Goal: Information Seeking & Learning: Learn about a topic

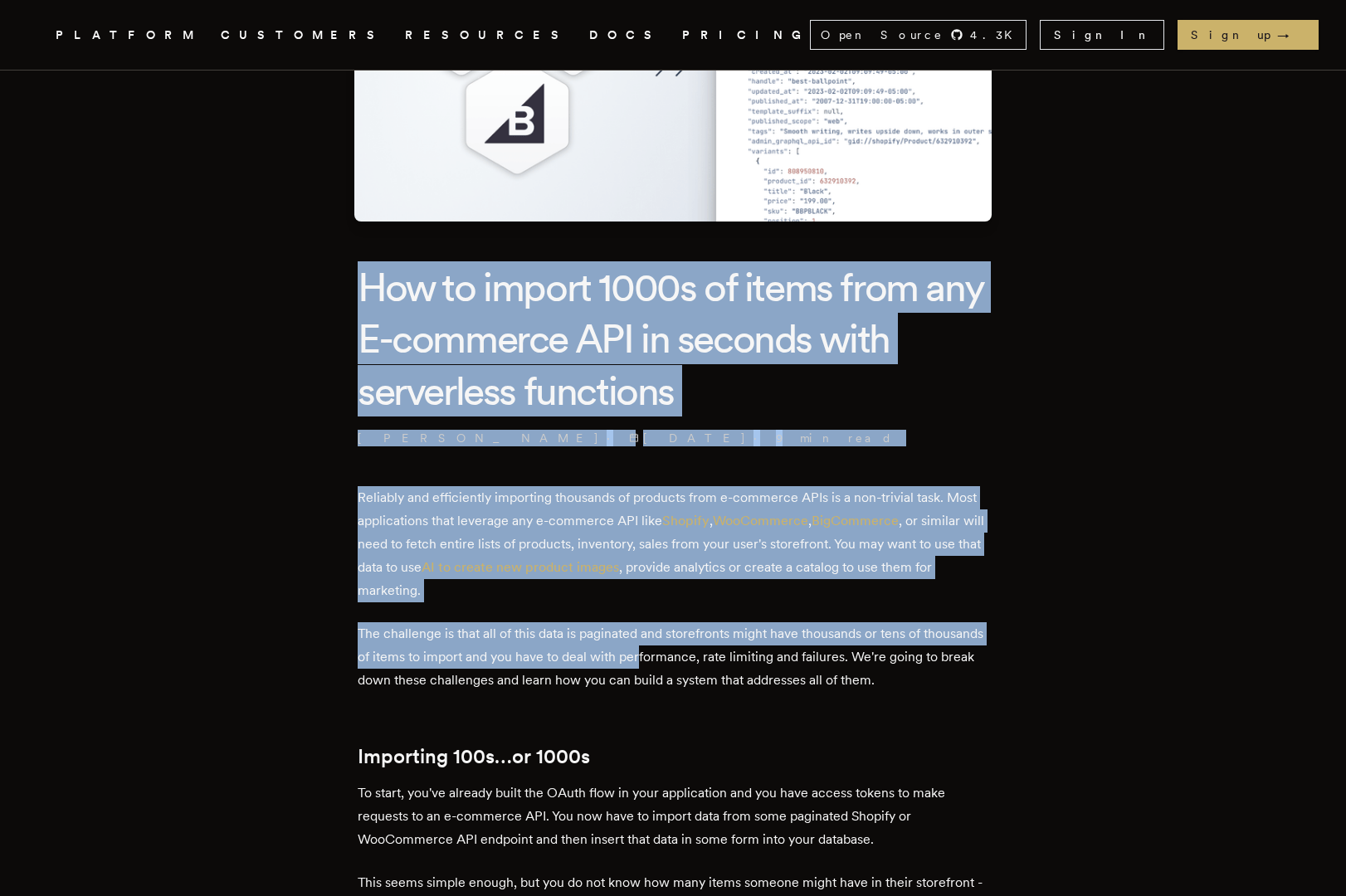
drag, startPoint x: 364, startPoint y: 286, endPoint x: 710, endPoint y: 665, distance: 513.2
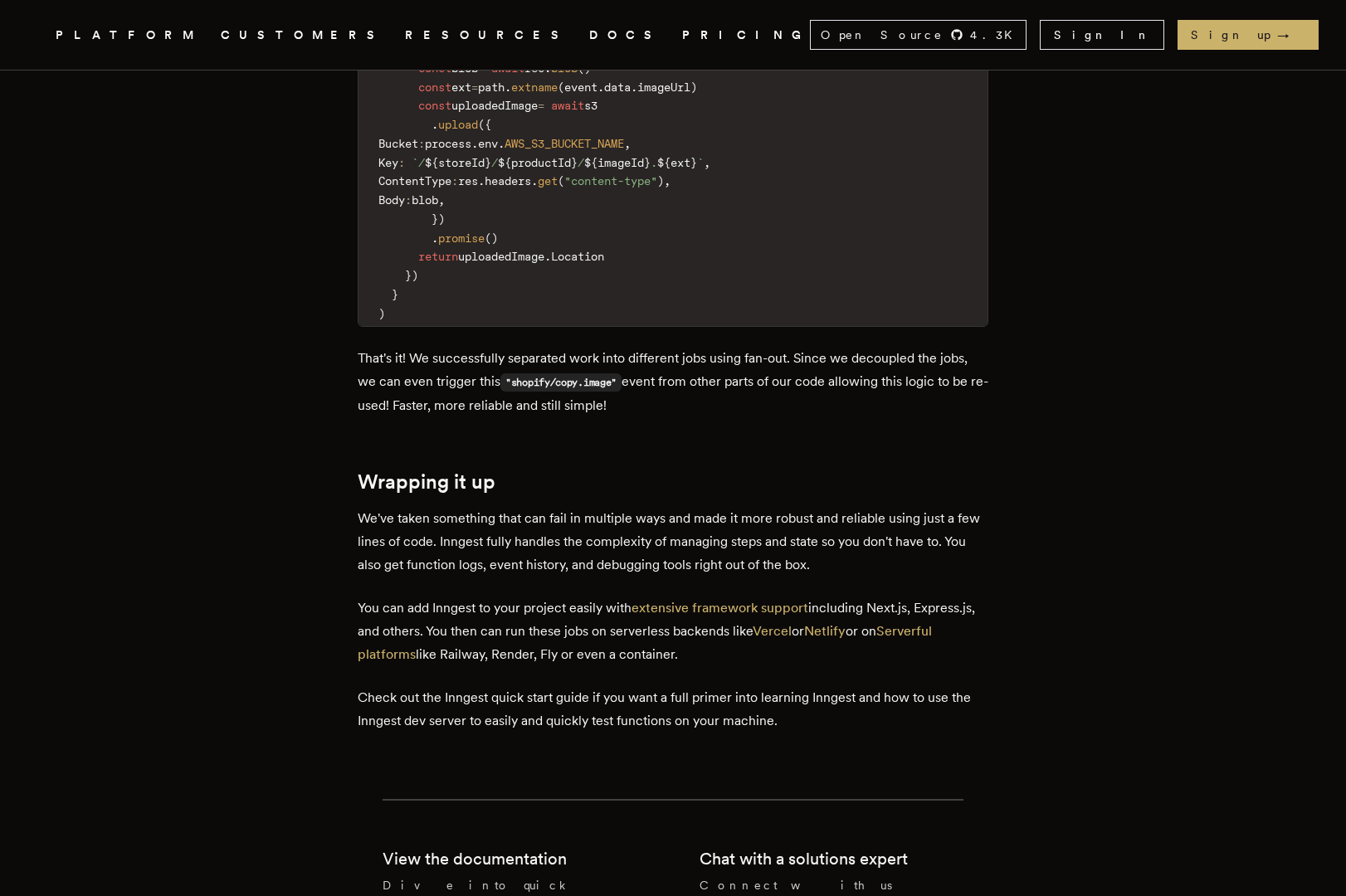
scroll to position [5674, 0]
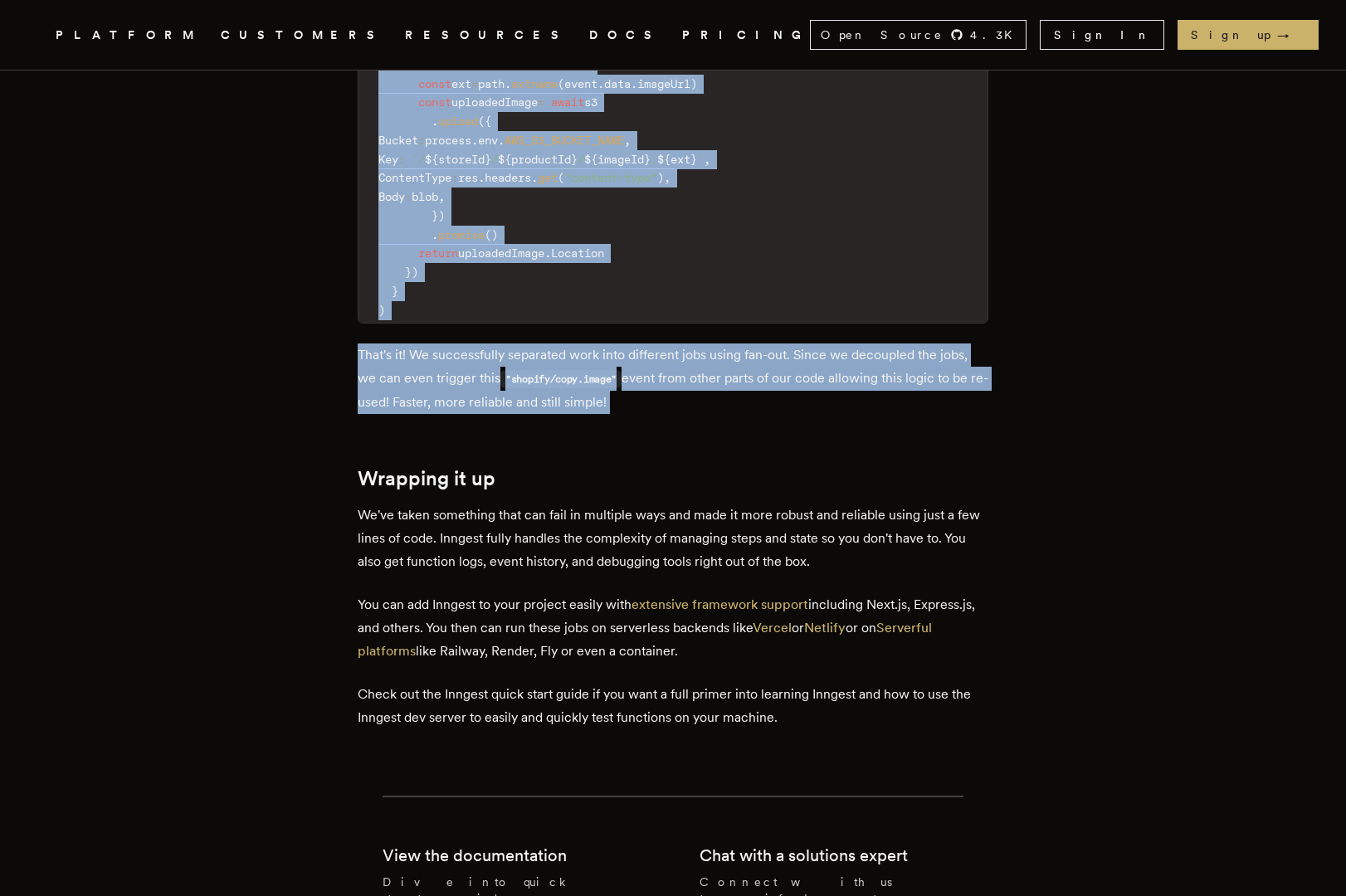
copy div "Lor ip dolors 0096a co adipi elit sed D-eiusmodt INC ut laboree dolo magnaaliqu…"
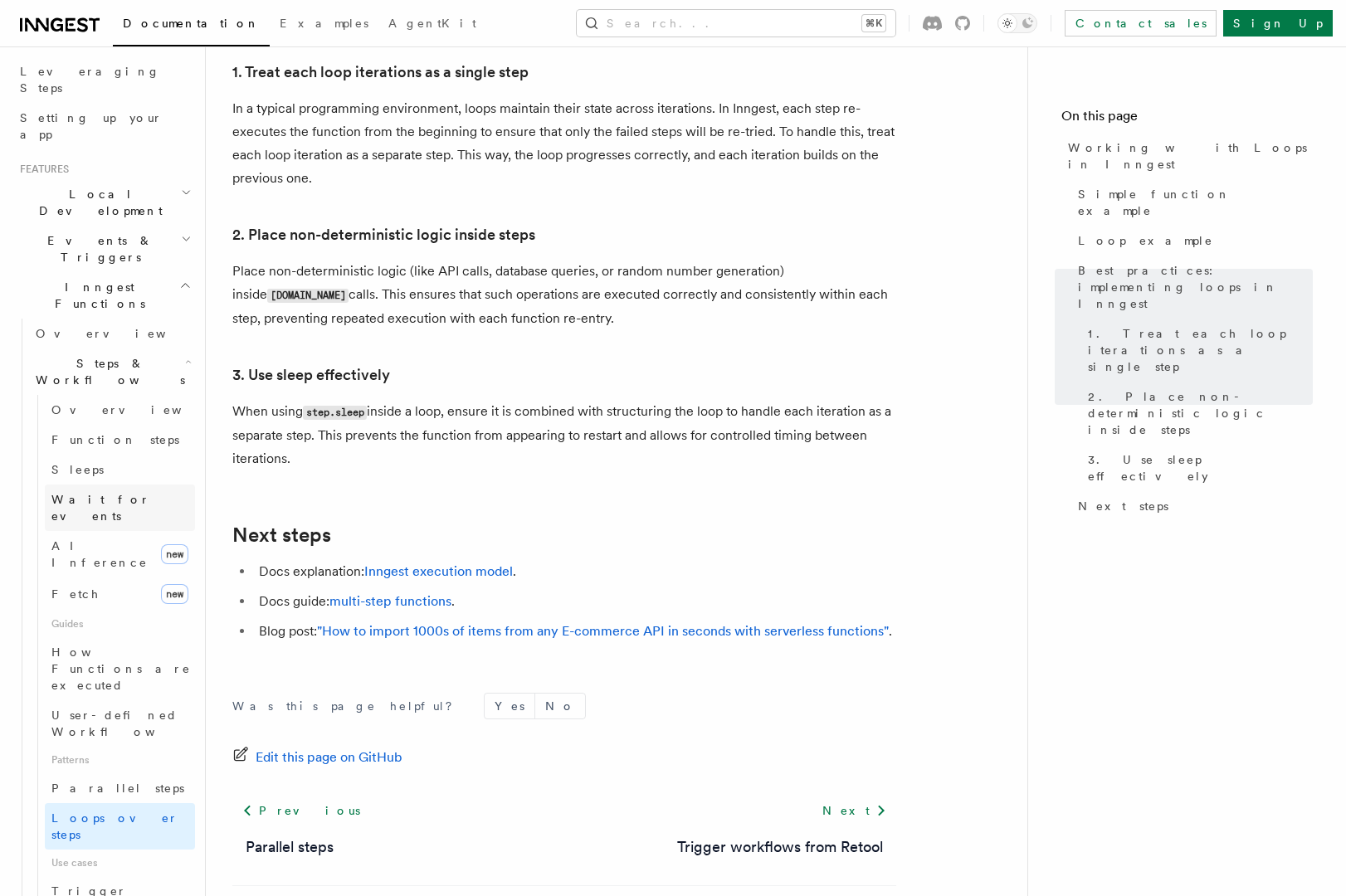
scroll to position [292, 0]
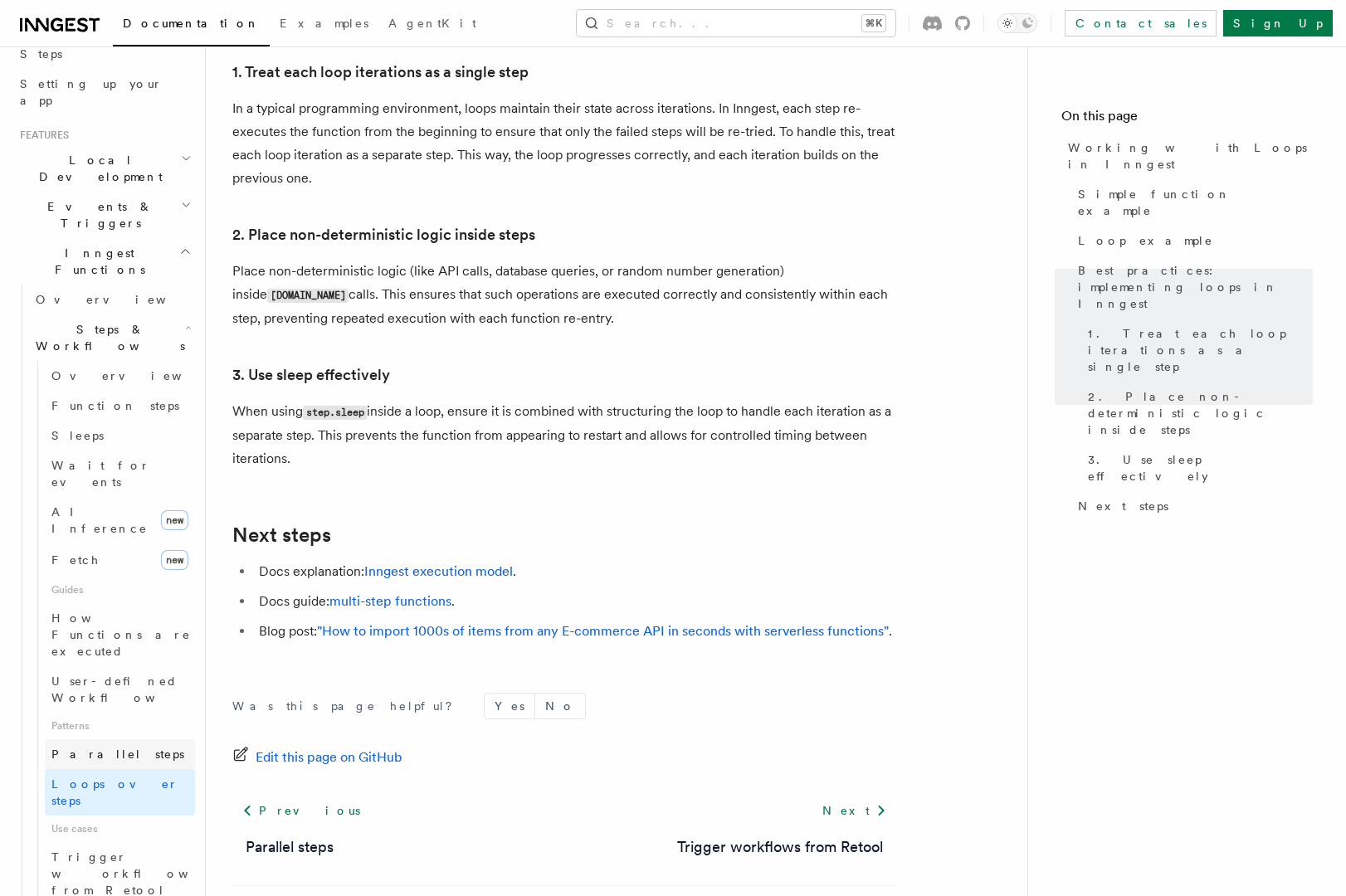
click at [117, 748] on span "Parallel steps" at bounding box center [117, 754] width 132 height 13
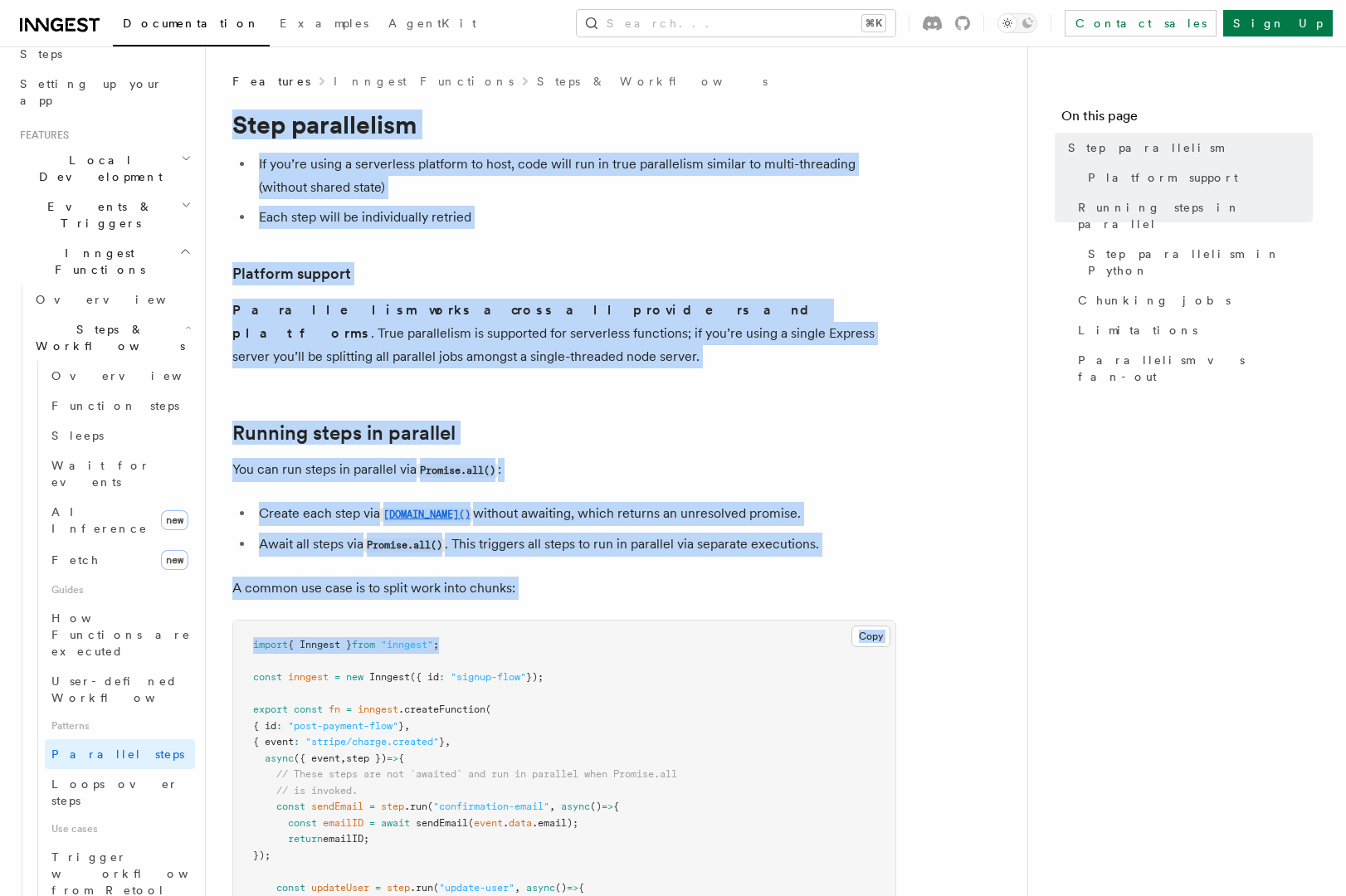
drag, startPoint x: 232, startPoint y: 115, endPoint x: 594, endPoint y: 626, distance: 626.2
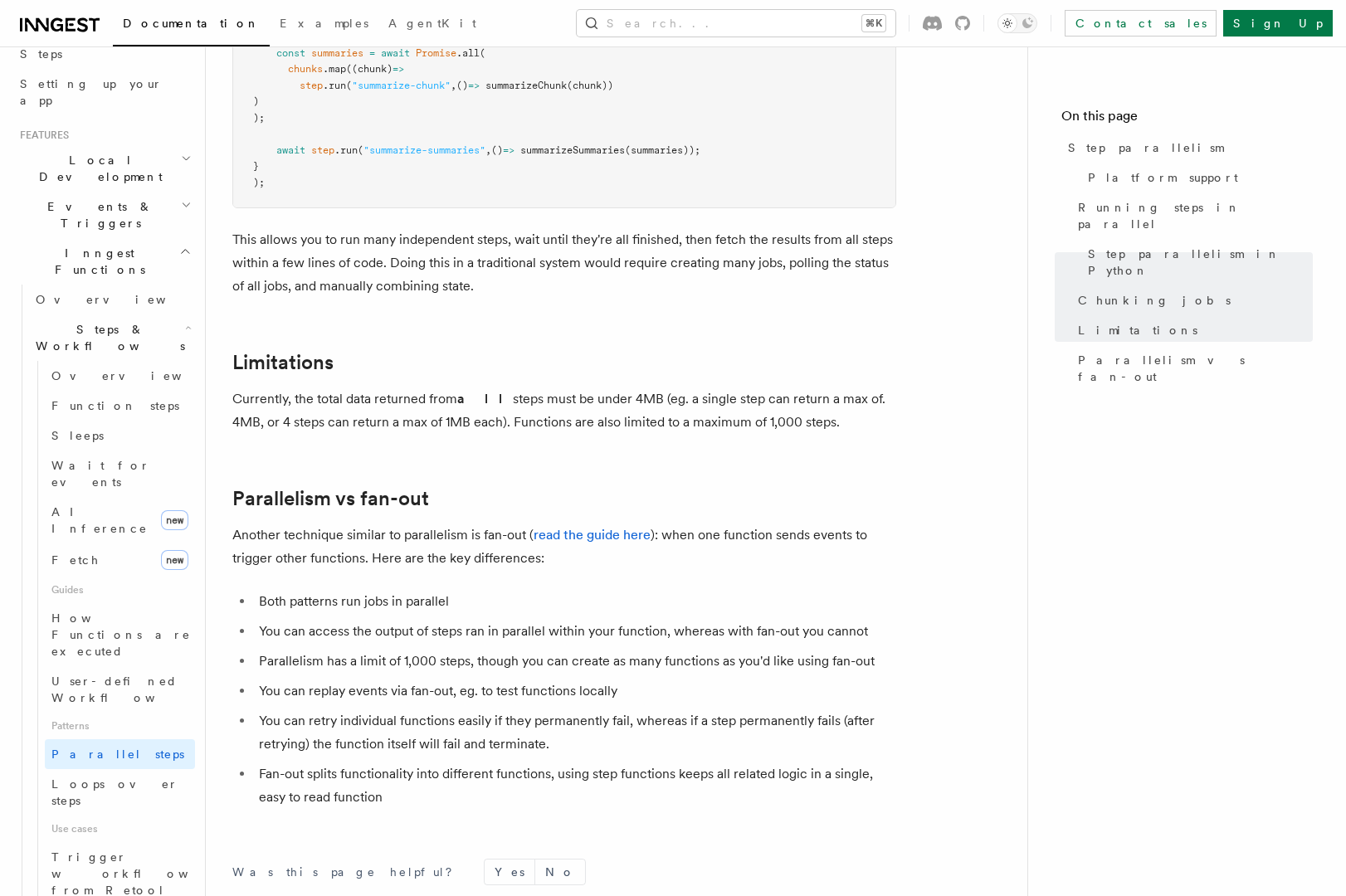
scroll to position [2856, 0]
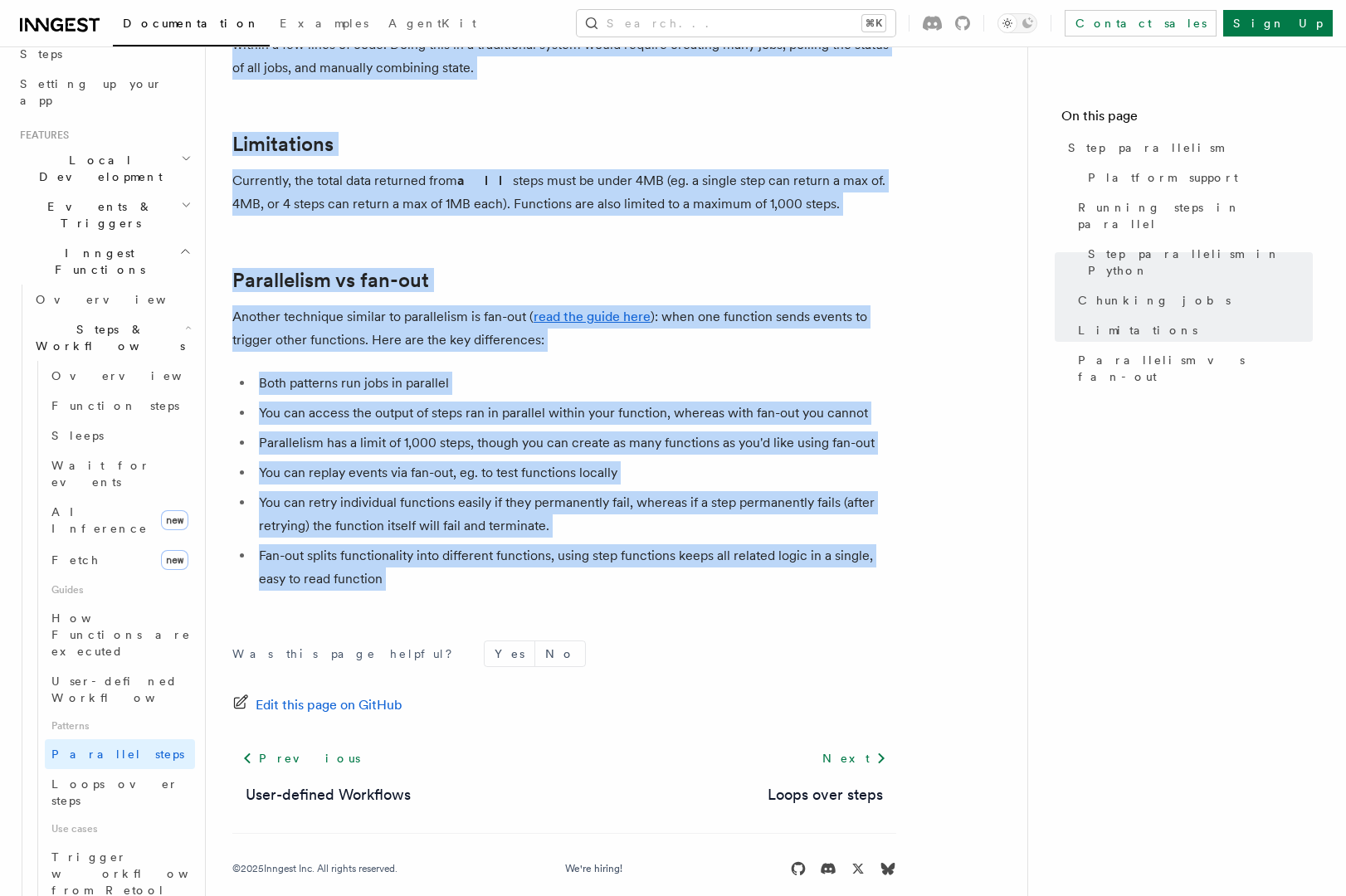
copy article "Lore ipsumdolors Am con’ad elits d eiusmodtem incididu ut labo, etdo magn ali e…"
click at [686, 401] on li "You can access the output of steps ran in parallel within your function, wherea…" at bounding box center [575, 413] width 643 height 24
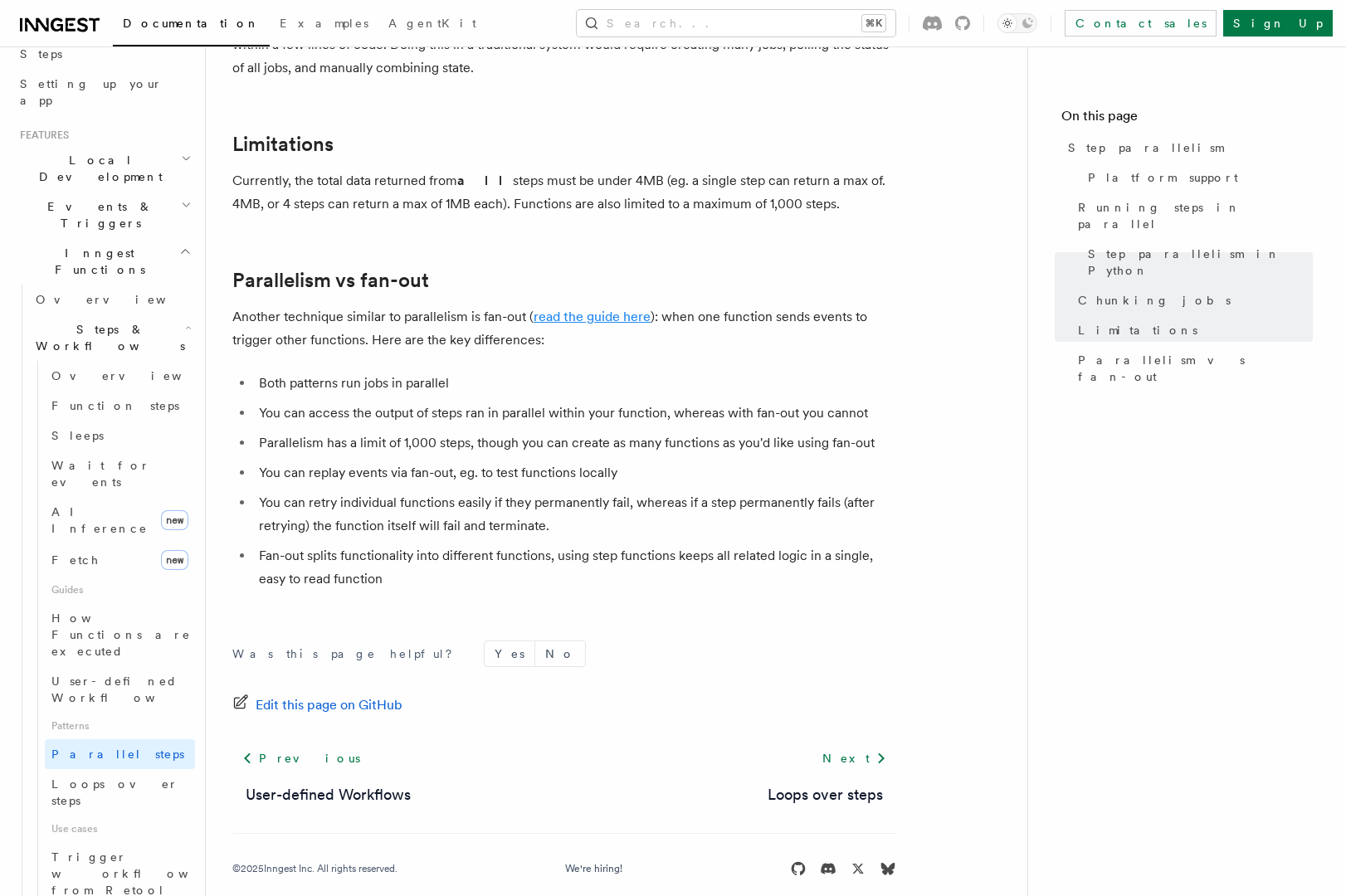
click at [582, 309] on link "read the guide here" at bounding box center [592, 316] width 117 height 16
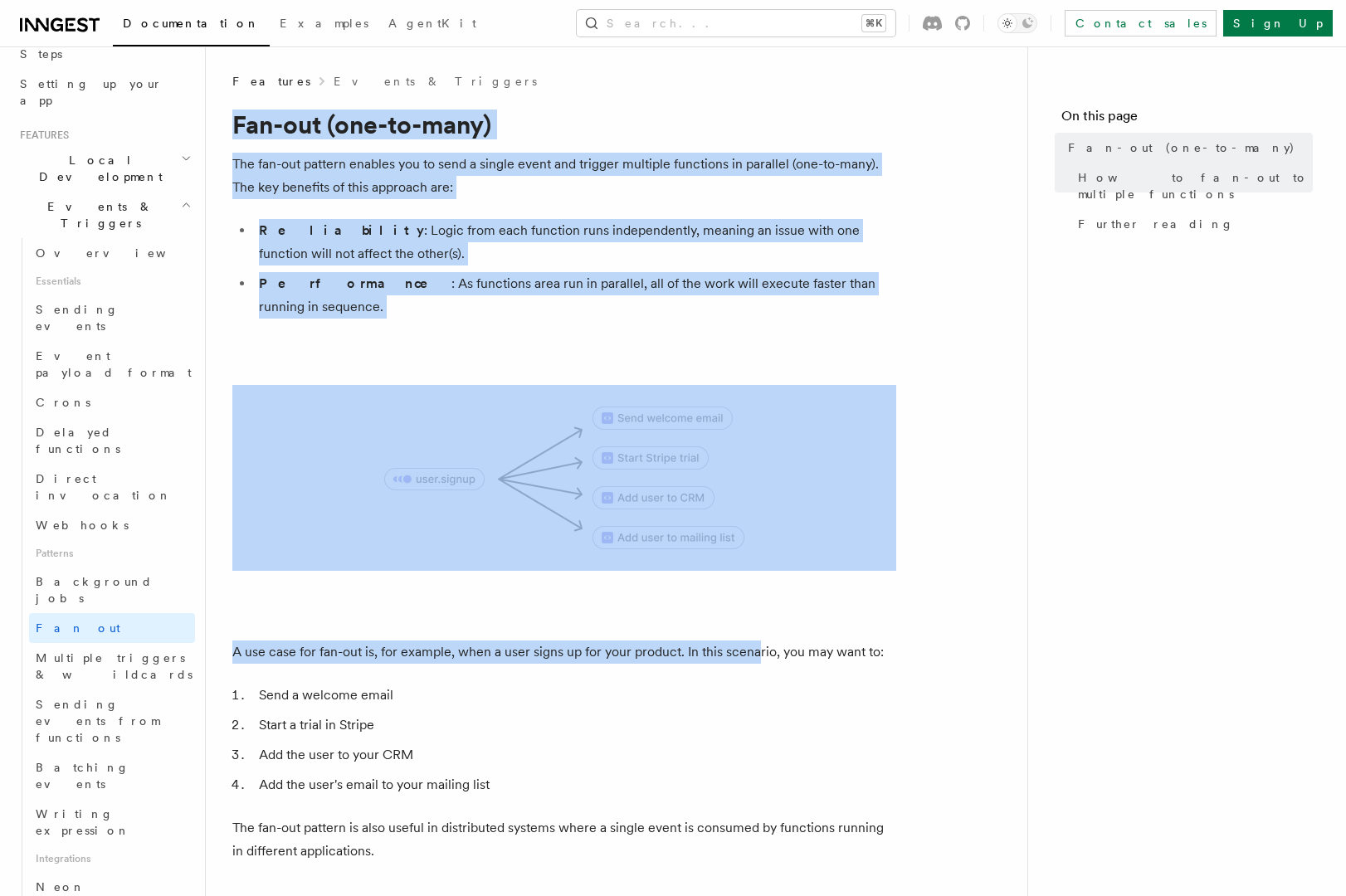
drag, startPoint x: 234, startPoint y: 124, endPoint x: 755, endPoint y: 617, distance: 717.3
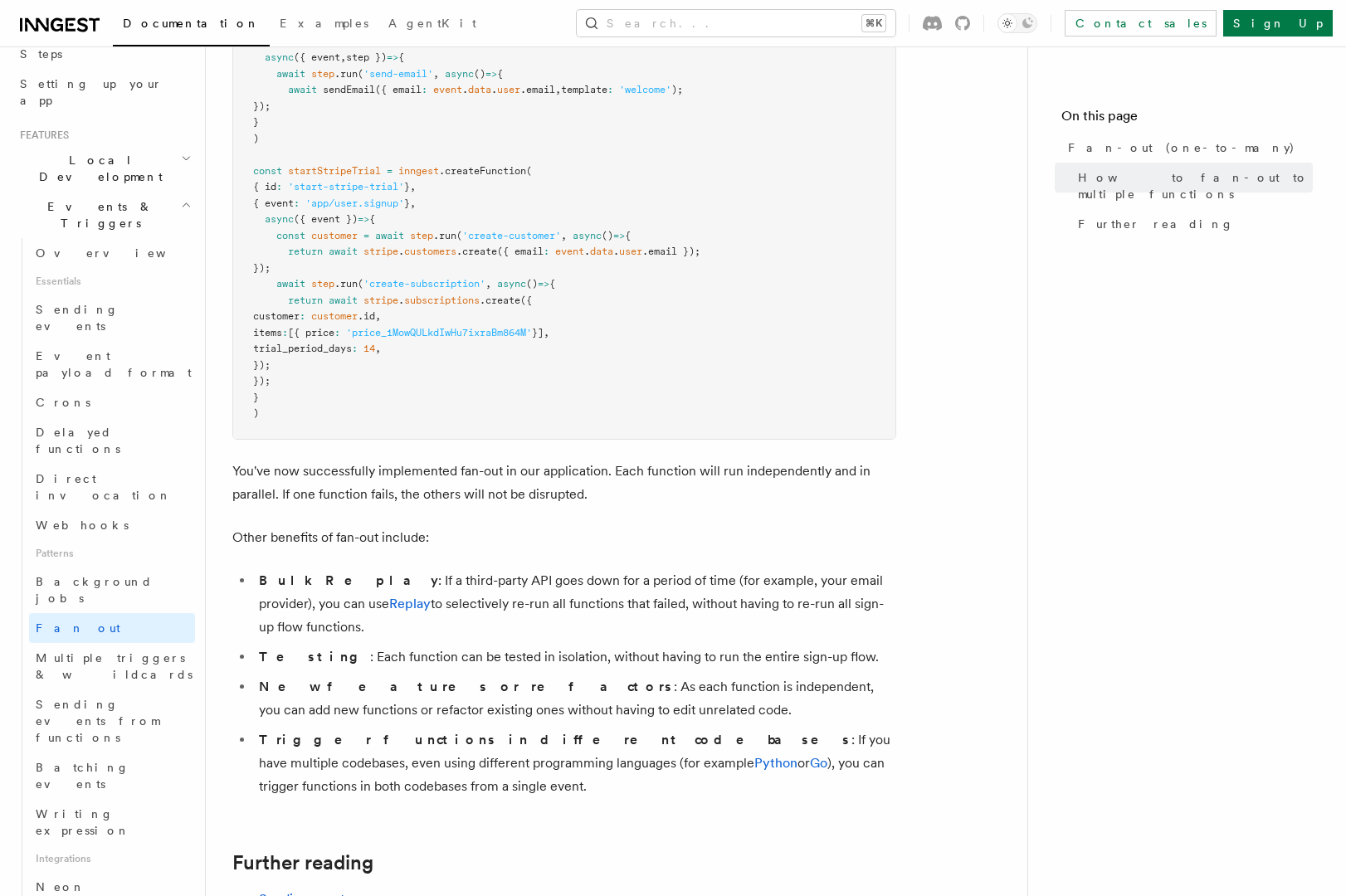
scroll to position [2041, 0]
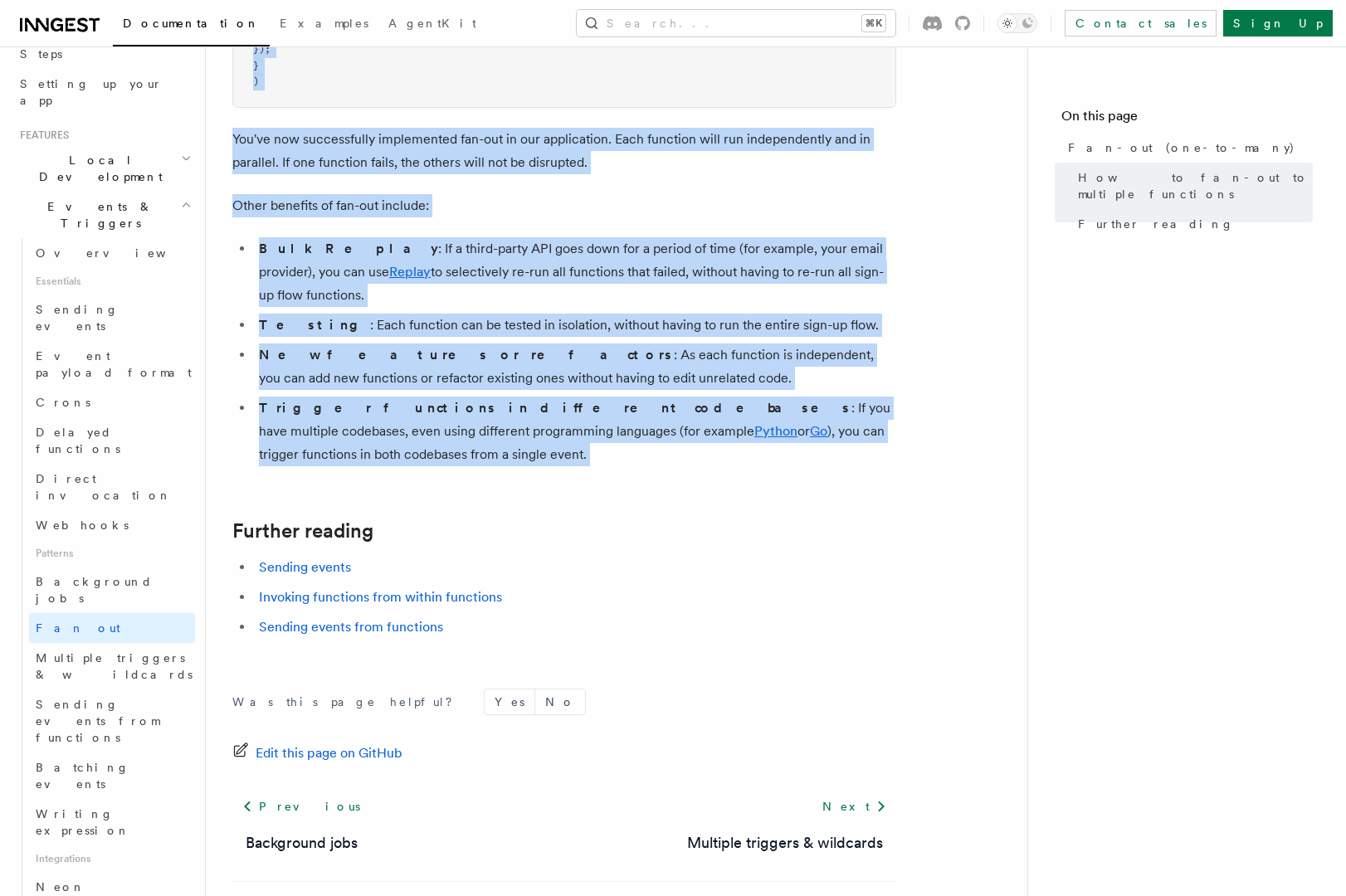
copy article "Fan-out (one-to-many) The fan-out pattern enables you to send a single event an…"
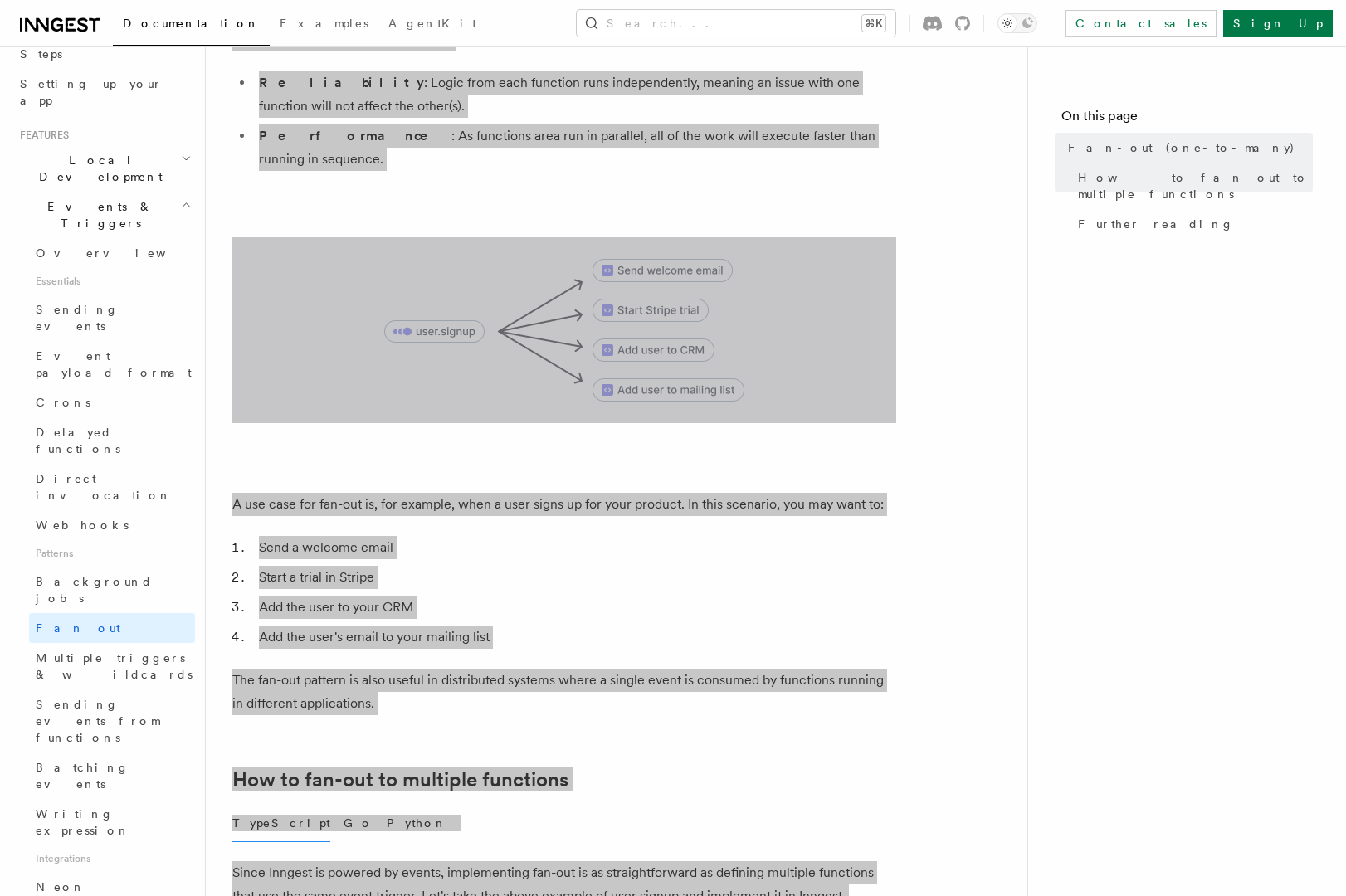
scroll to position [157, 0]
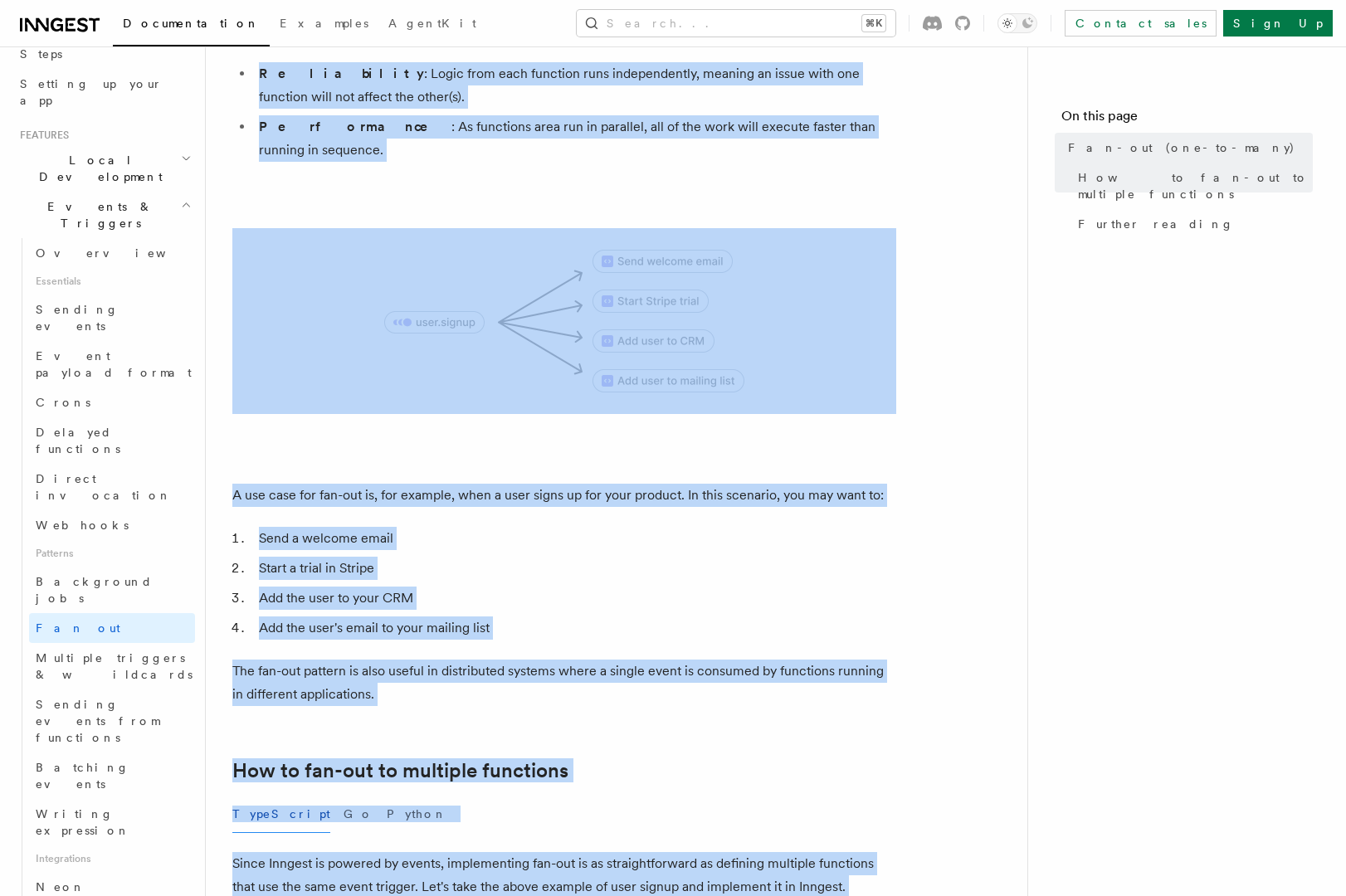
click at [549, 527] on li "Send a welcome email" at bounding box center [575, 539] width 643 height 24
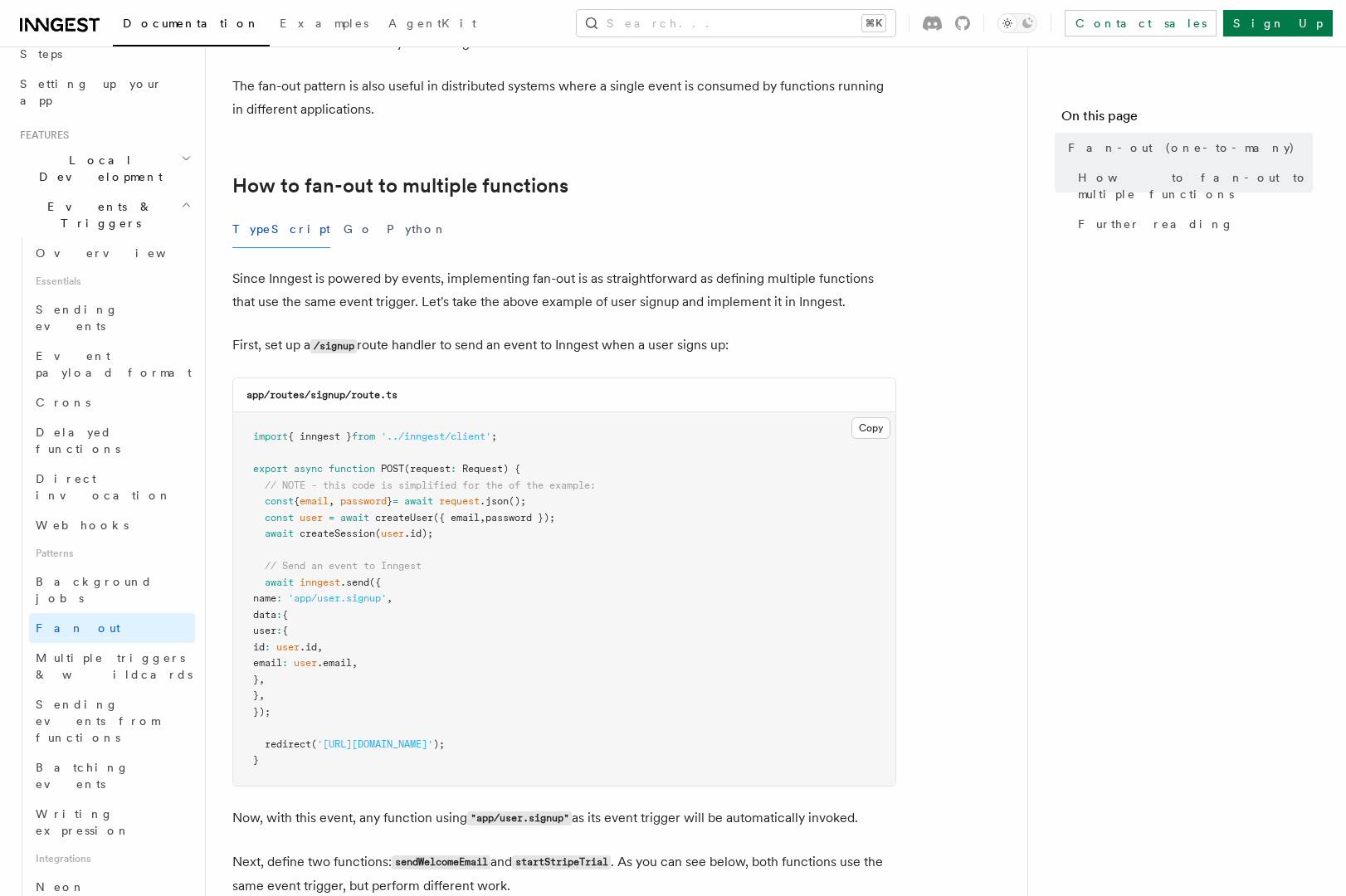
scroll to position [866, 0]
